Goal: Check status: Check status

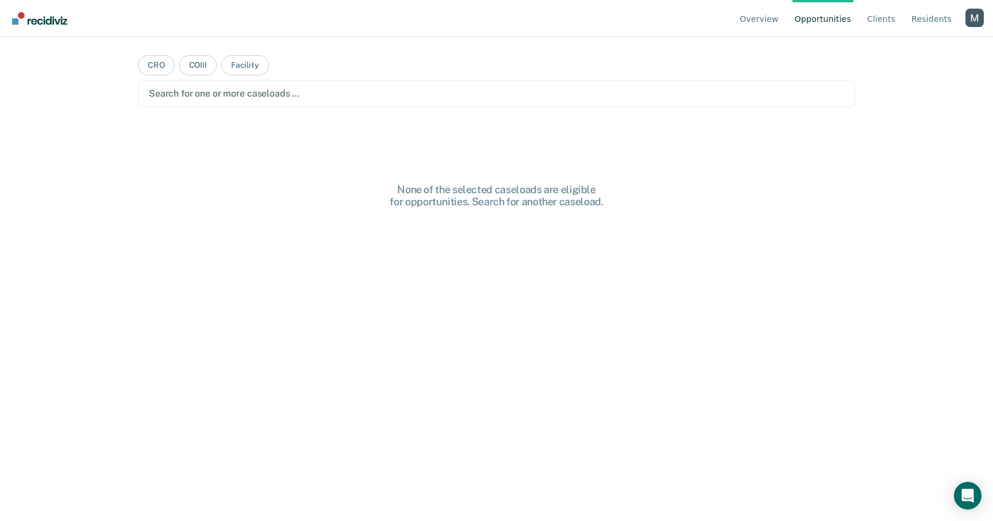
click at [305, 94] on div at bounding box center [496, 93] width 695 height 13
click at [330, 98] on div at bounding box center [511, 93] width 528 height 13
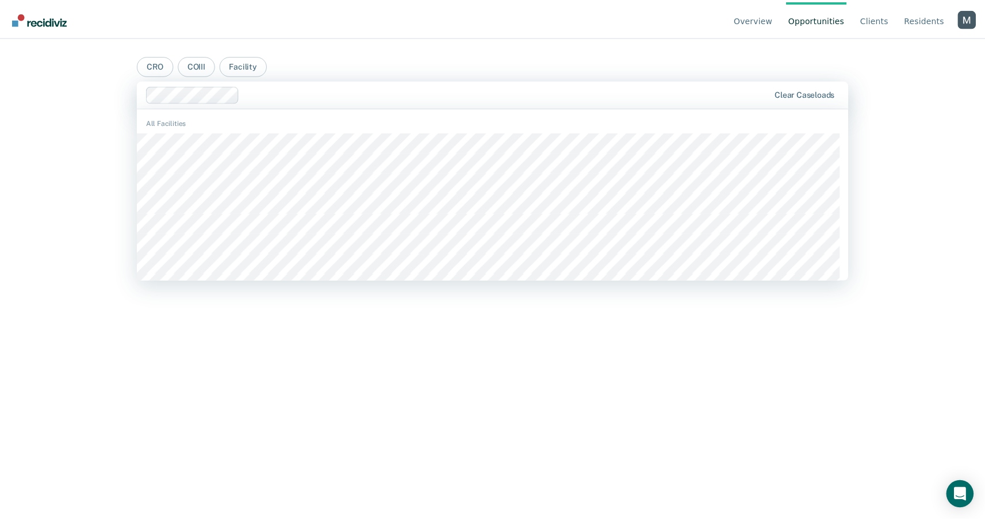
scroll to position [879, 0]
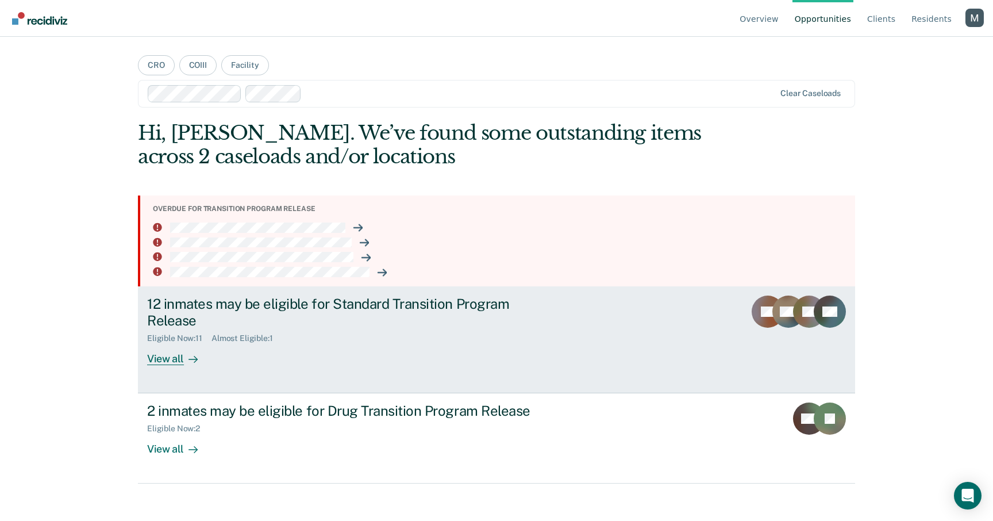
click at [294, 348] on div "12 inmates may be eligible for Standard Transition Program Release Eligible Now…" at bounding box center [362, 330] width 431 height 70
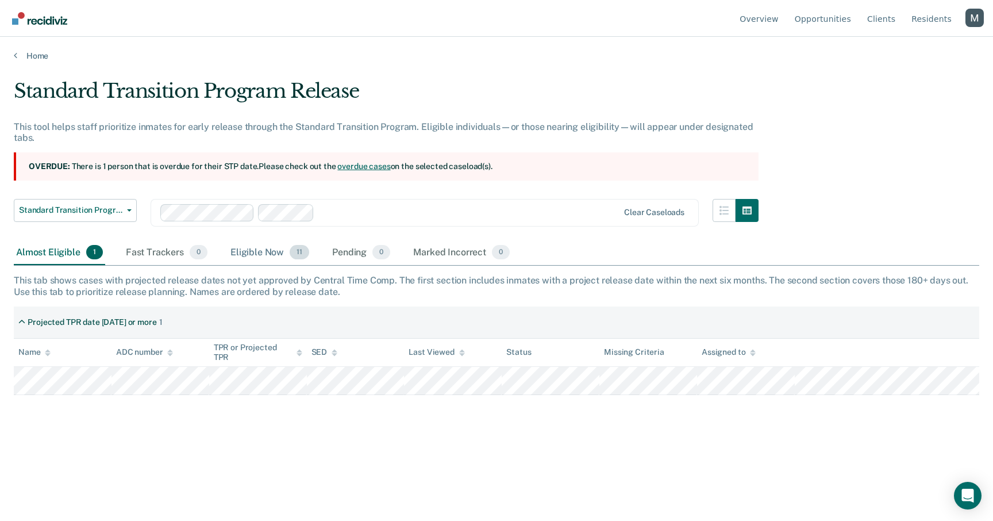
click at [251, 252] on div "Eligible Now 11" at bounding box center [269, 252] width 83 height 25
